Goal: Find specific page/section: Find specific page/section

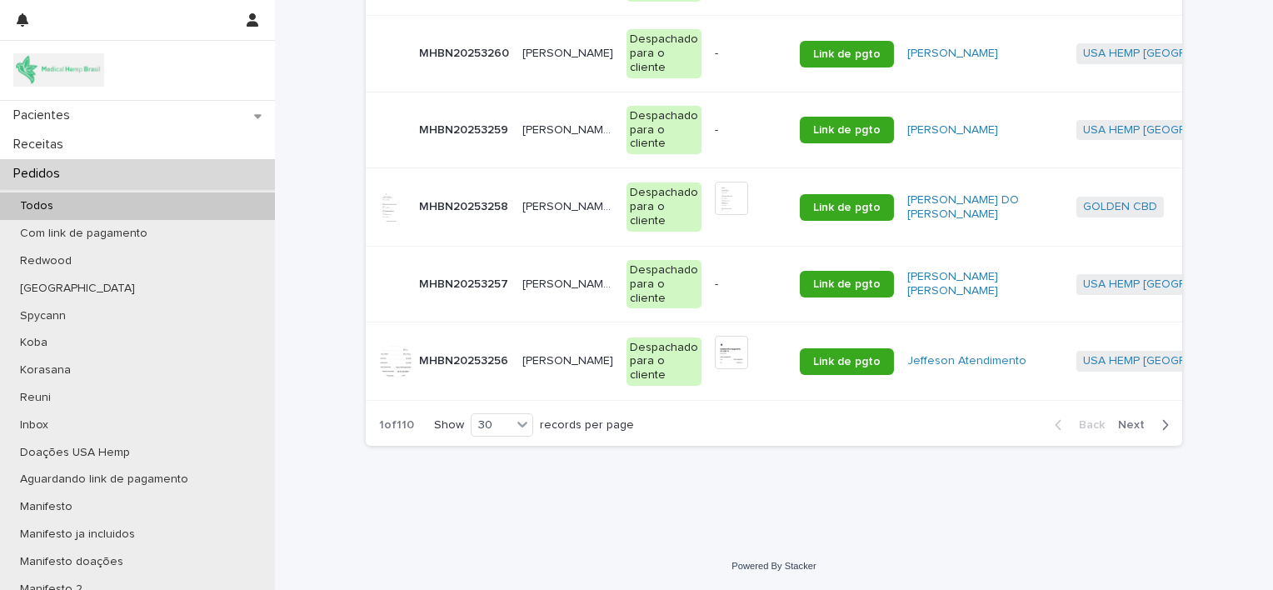
scroll to position [2230, 0]
click at [1119, 421] on span "Next" at bounding box center [1136, 425] width 37 height 12
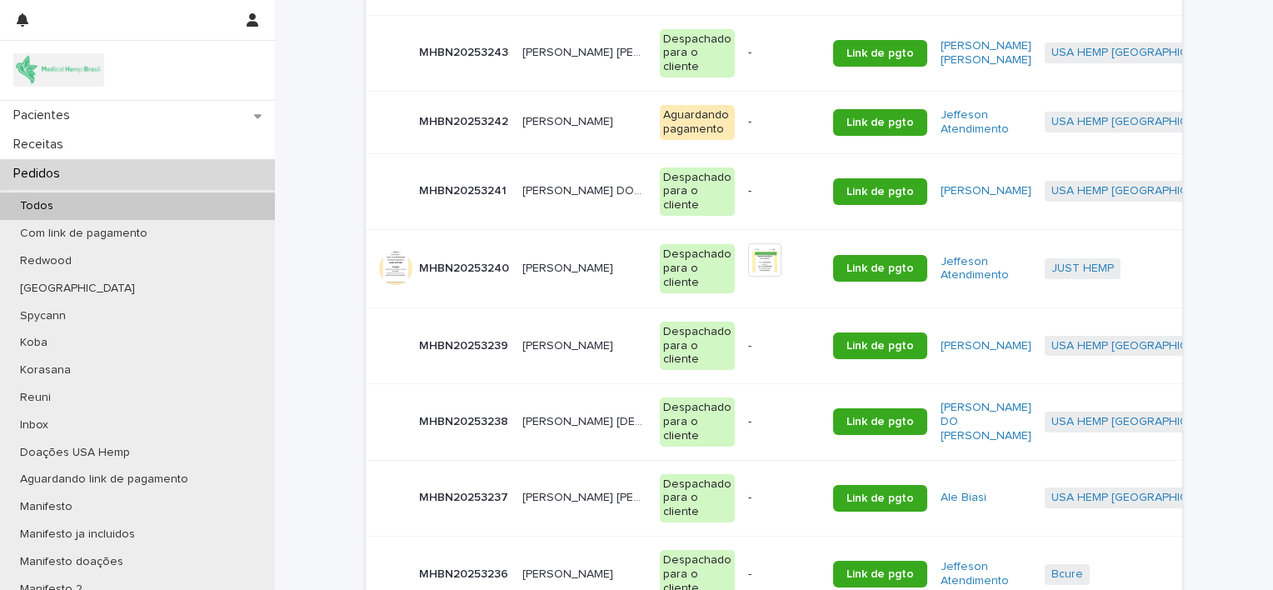
scroll to position [1264, 0]
click at [566, 277] on p "[PERSON_NAME]" at bounding box center [569, 267] width 94 height 17
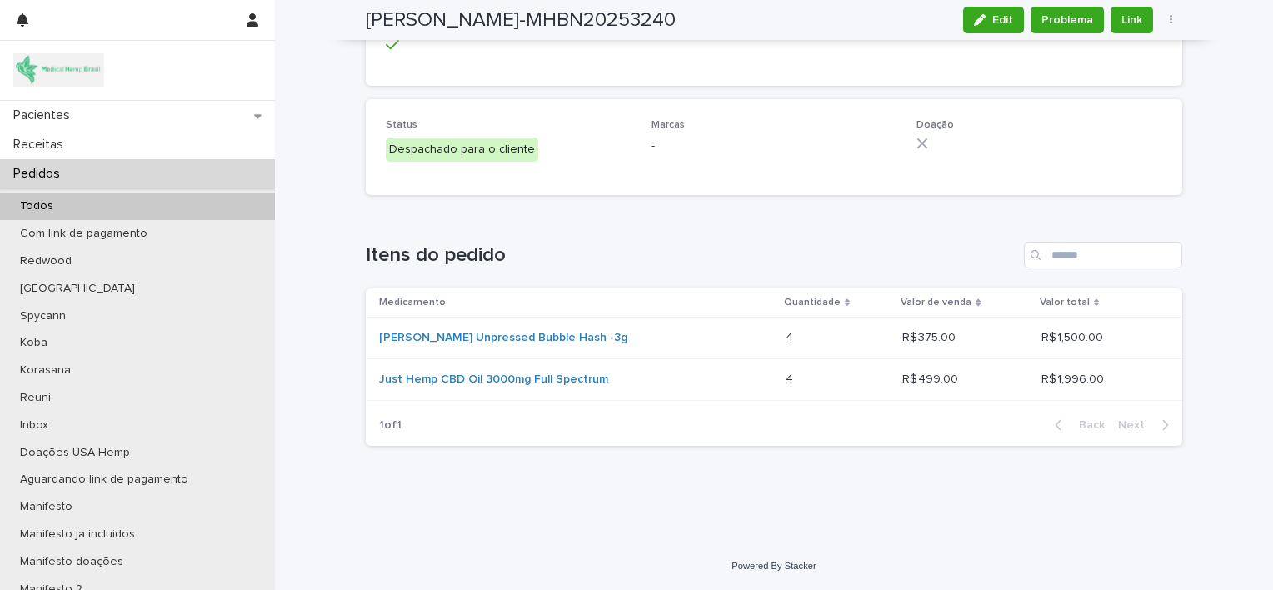
scroll to position [1921, 0]
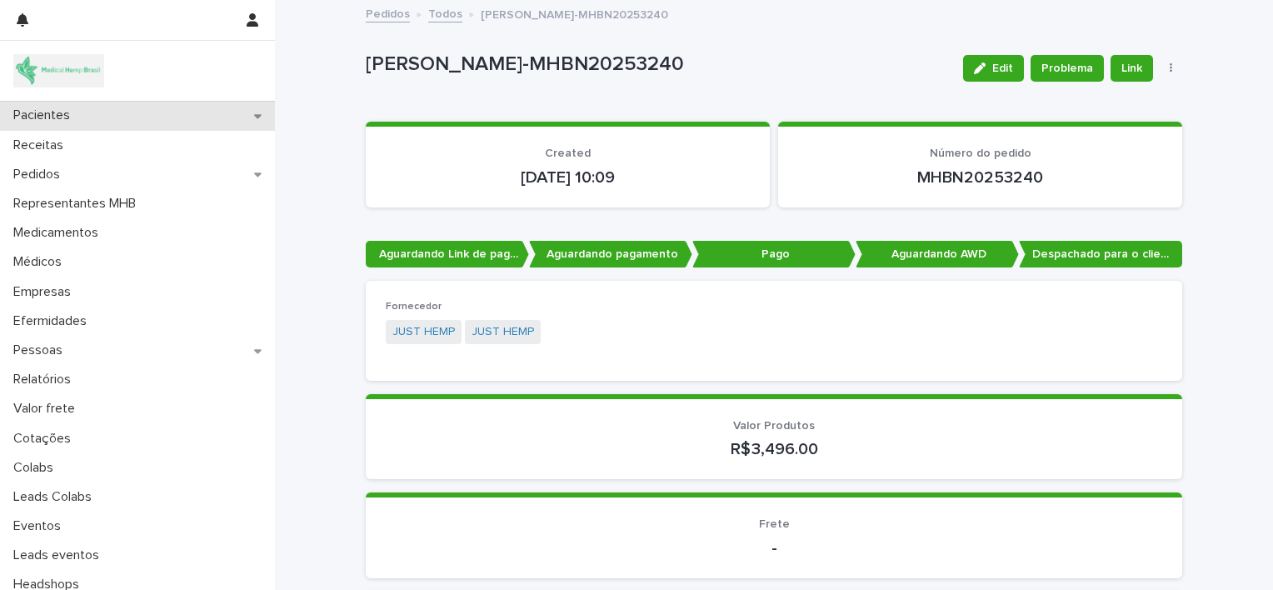
click at [174, 117] on div "Pacientes" at bounding box center [137, 115] width 275 height 29
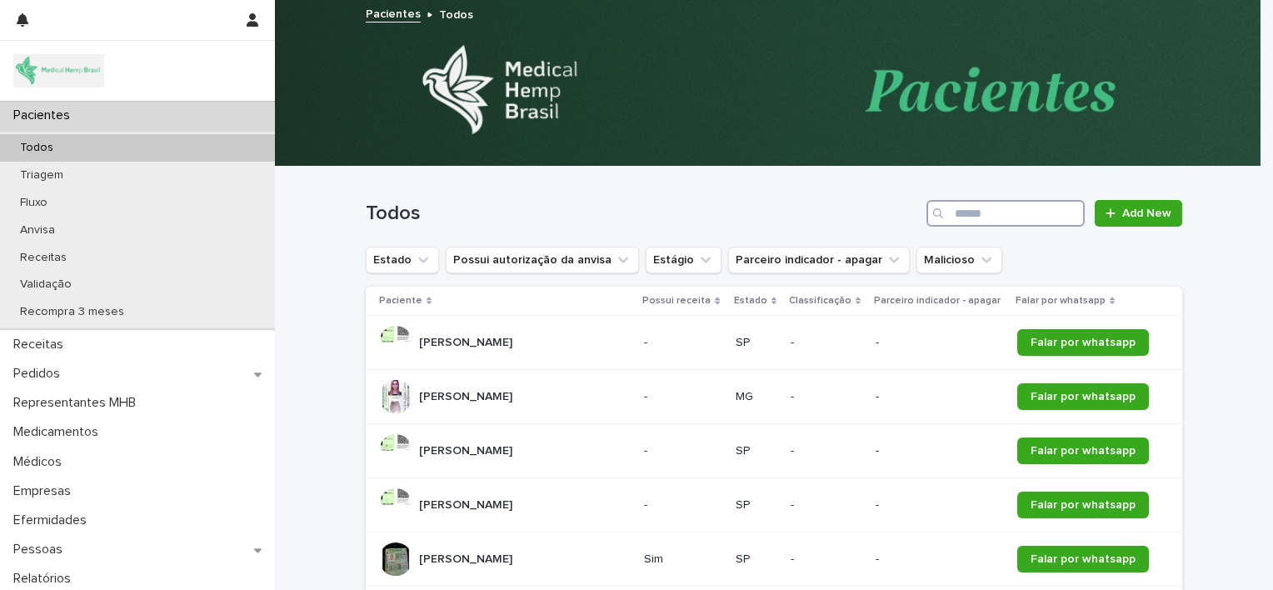
click at [954, 207] on input "Search" at bounding box center [1005, 213] width 158 height 27
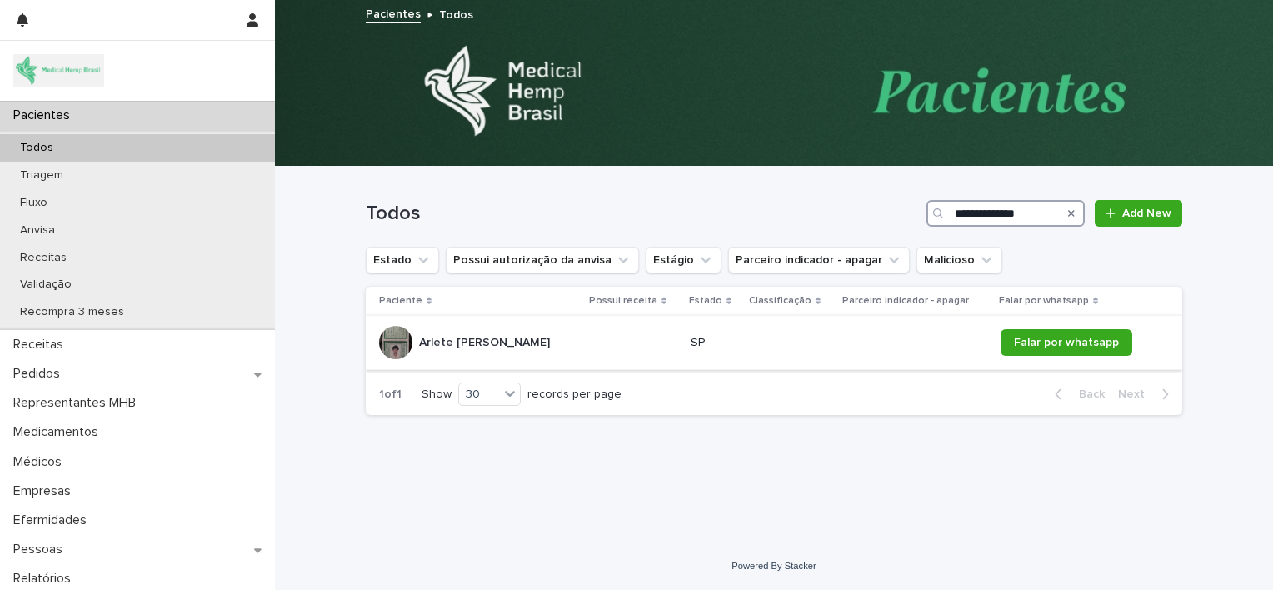
type input "**********"
click at [559, 337] on div "Arlete Tavares Facchetti Arlete Tavares Facchetti" at bounding box center [478, 342] width 198 height 33
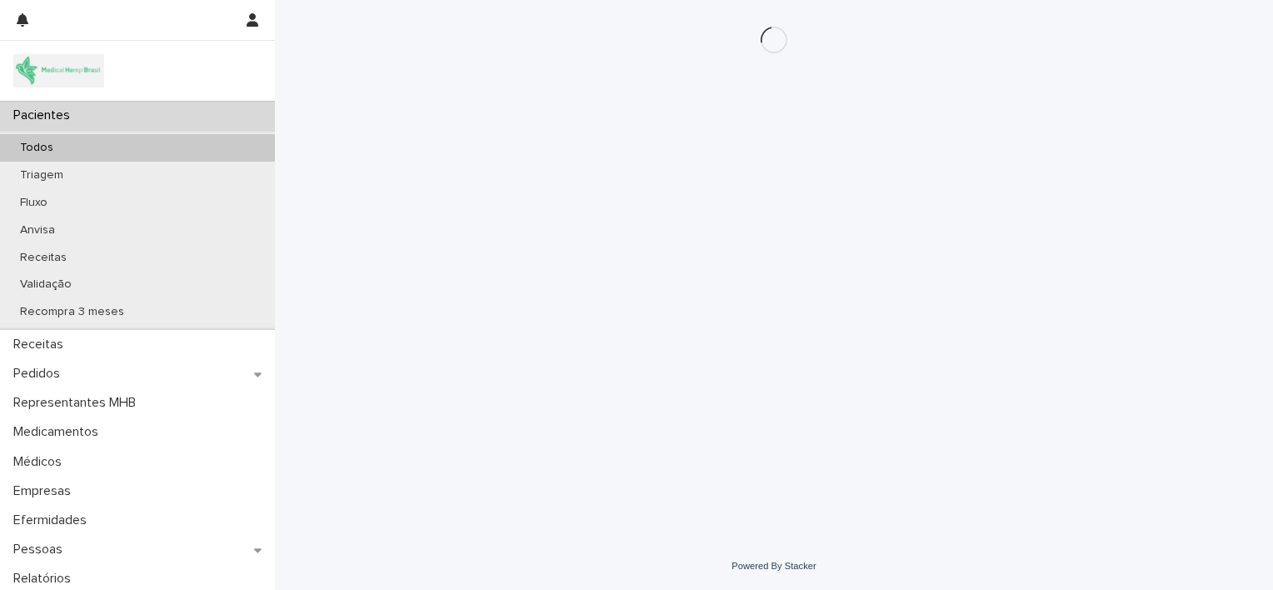
click at [559, 337] on div "Loading... Saving… Loading... Saving…" at bounding box center [773, 250] width 833 height 501
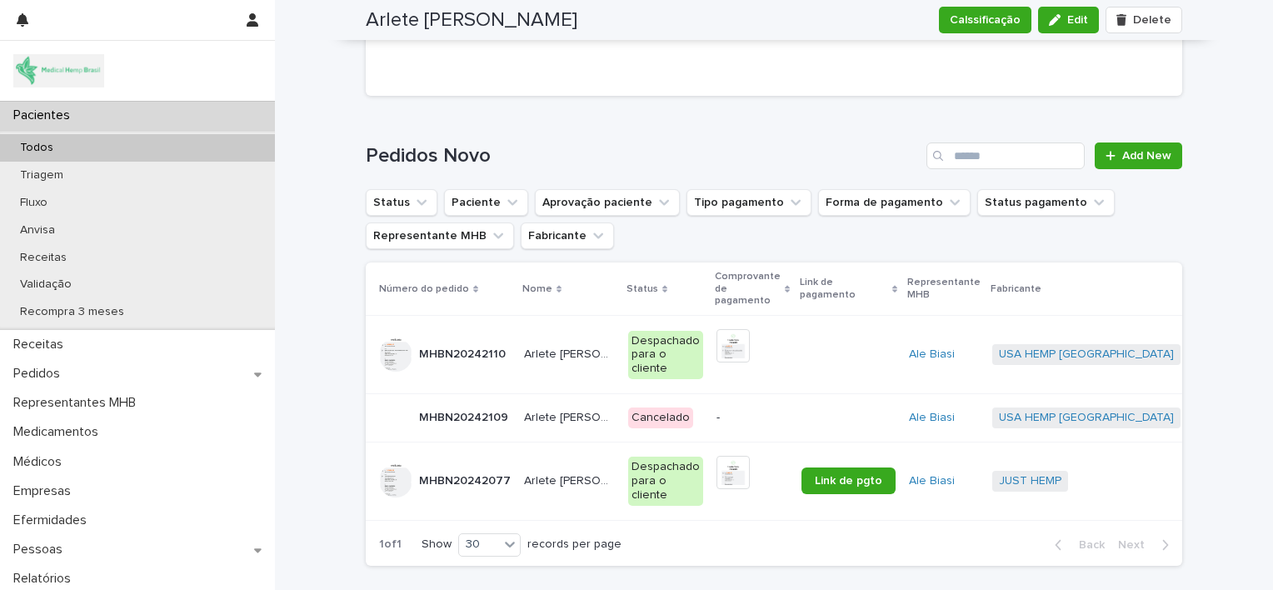
scroll to position [2452, 0]
click at [556, 478] on p "Arlete Tavares Facchetti" at bounding box center [571, 477] width 94 height 17
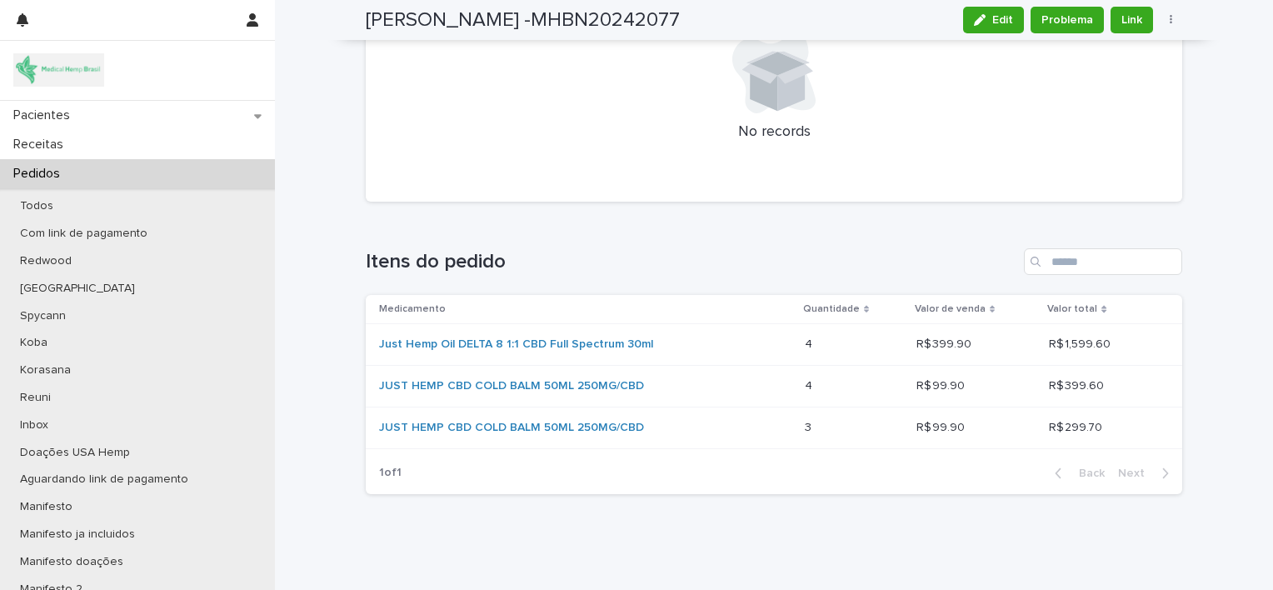
scroll to position [2444, 0]
